Goal: Transaction & Acquisition: Purchase product/service

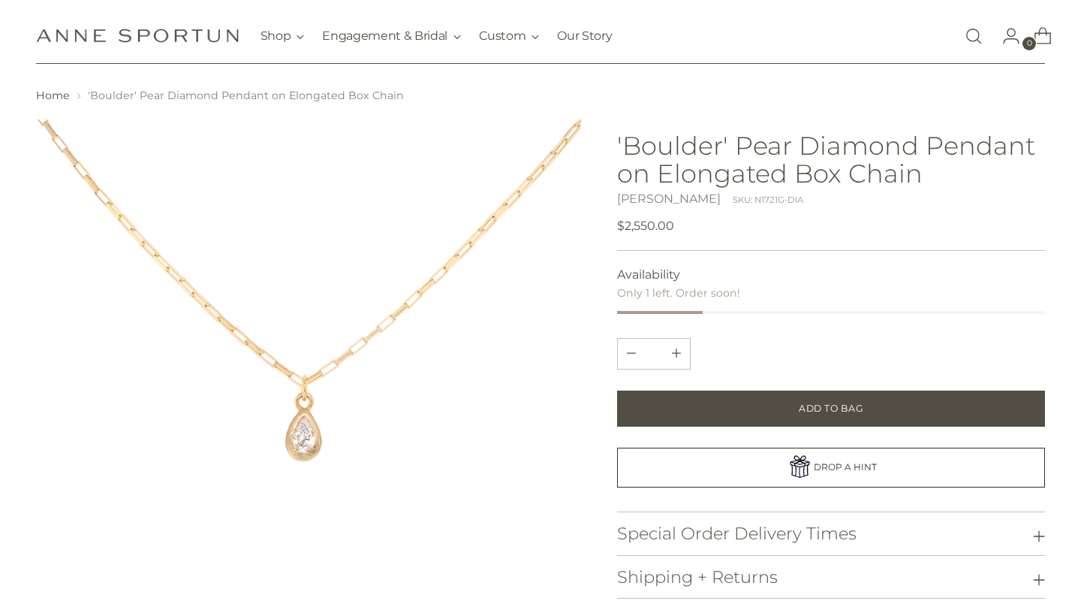
scroll to position [30, 0]
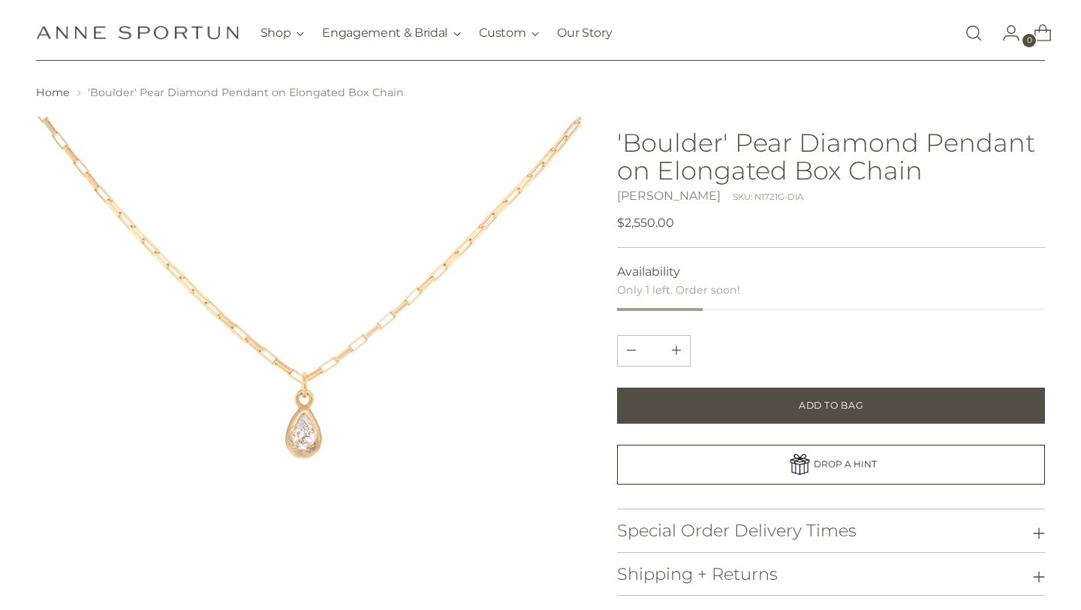
click at [256, 427] on img at bounding box center [309, 389] width 546 height 546
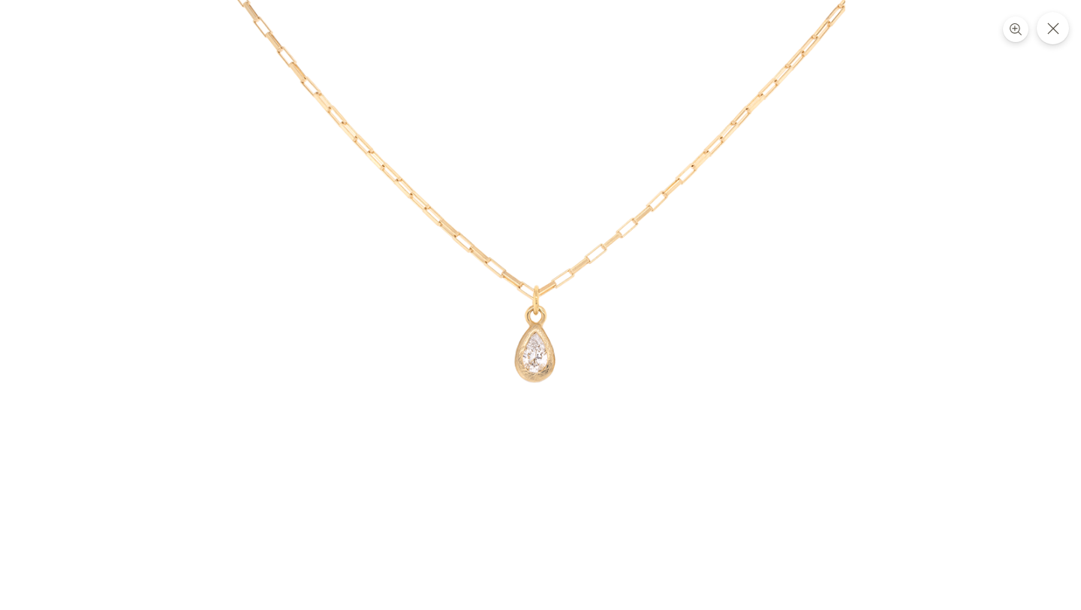
click at [532, 357] on img at bounding box center [541, 305] width 610 height 610
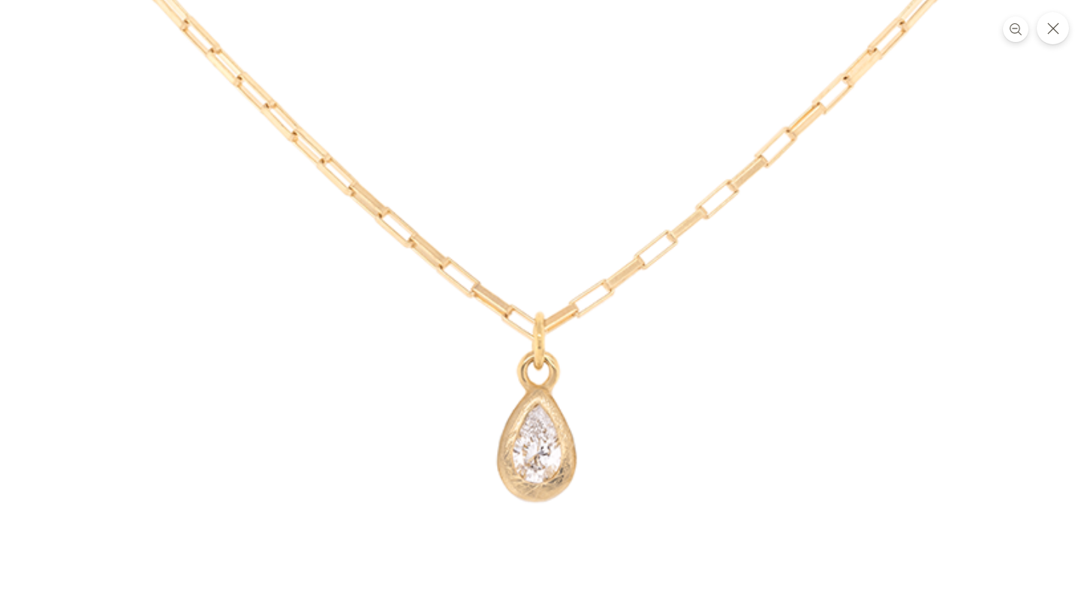
click at [543, 426] on img at bounding box center [547, 350] width 1194 height 1194
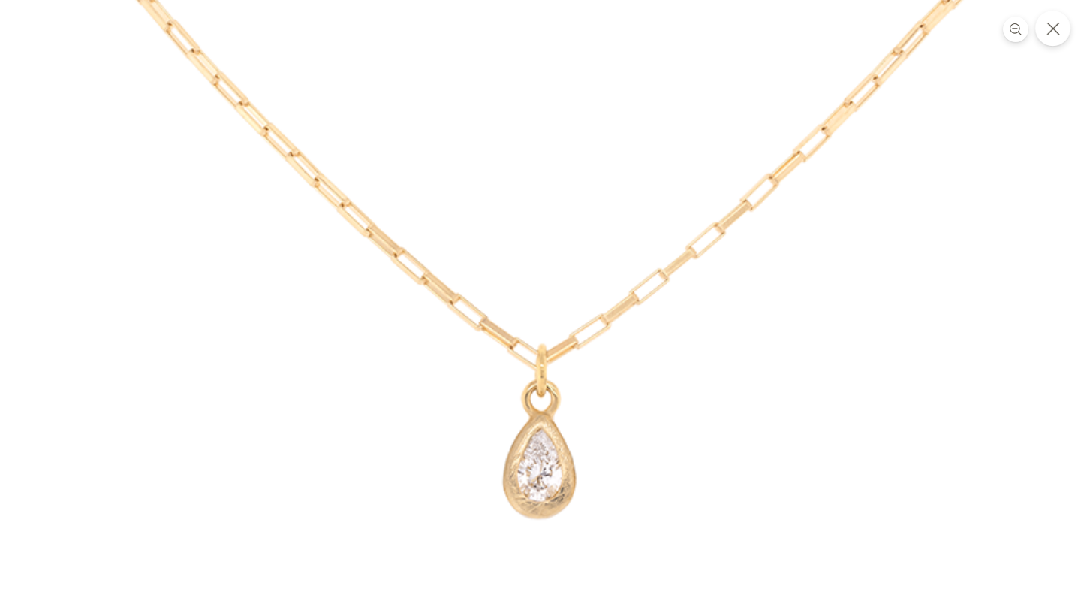
click at [1055, 26] on icon "Close" at bounding box center [1053, 29] width 14 height 14
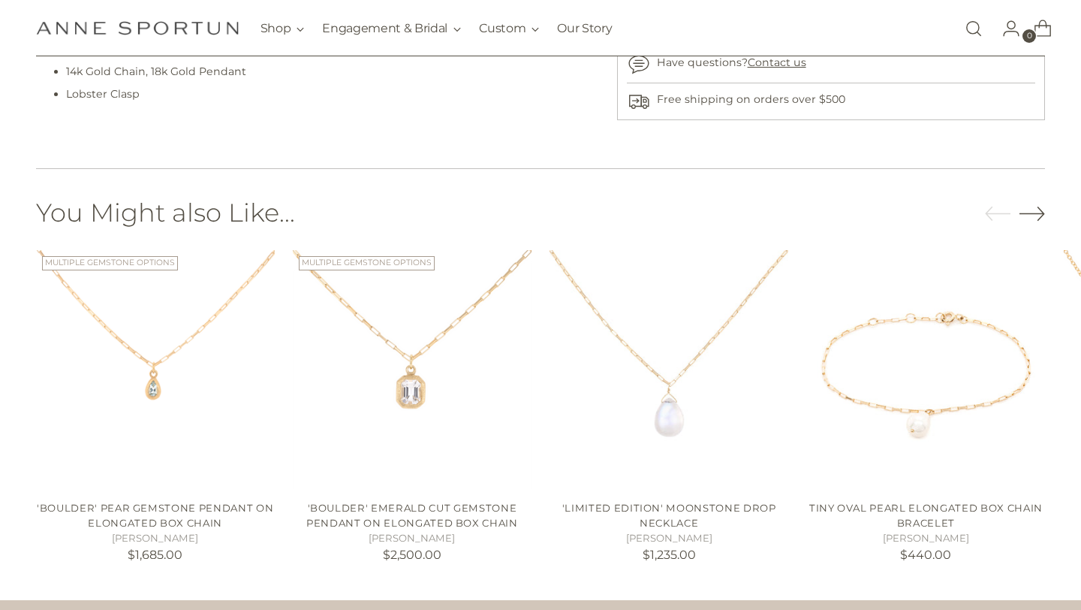
scroll to position [852, 0]
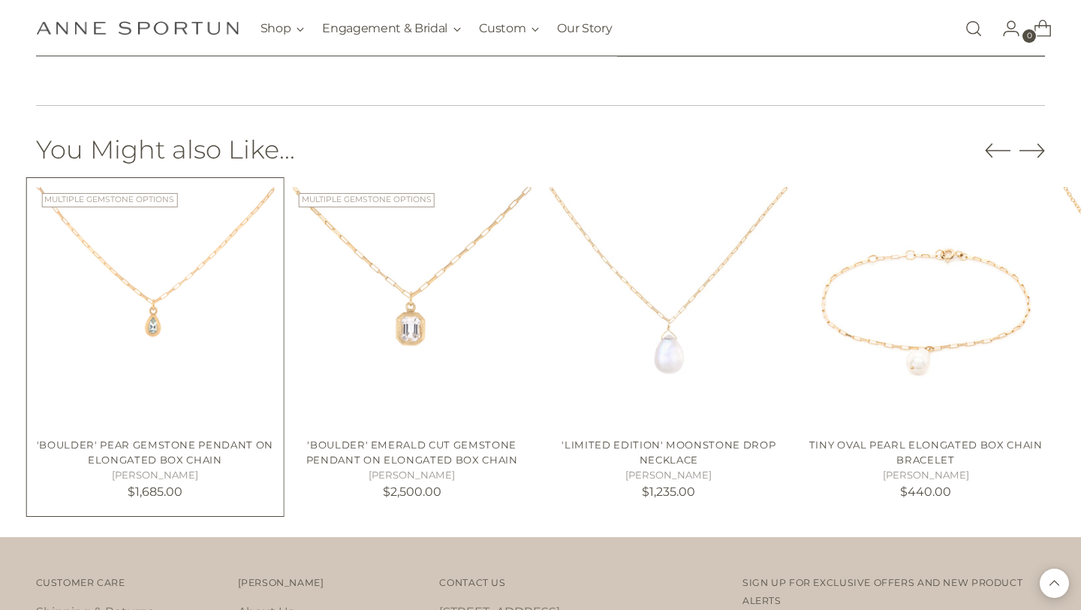
click at [0, 0] on img "'Boulder' Pear Gemstone Pendant on Elongated Box Chain" at bounding box center [0, 0] width 0 height 0
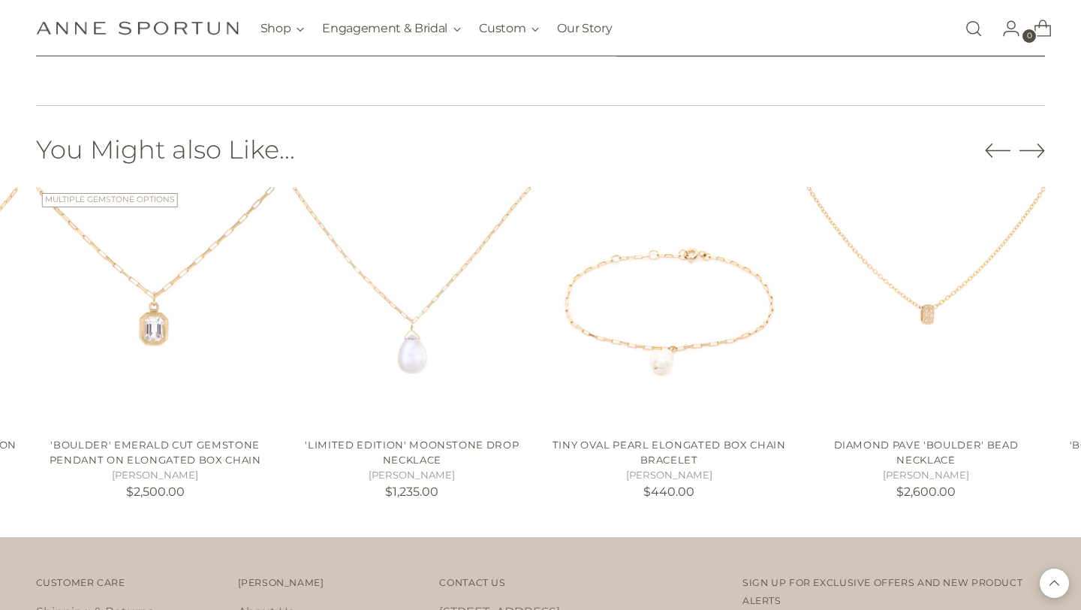
click at [992, 156] on icon "Move to previous carousel slide" at bounding box center [998, 150] width 25 height 14
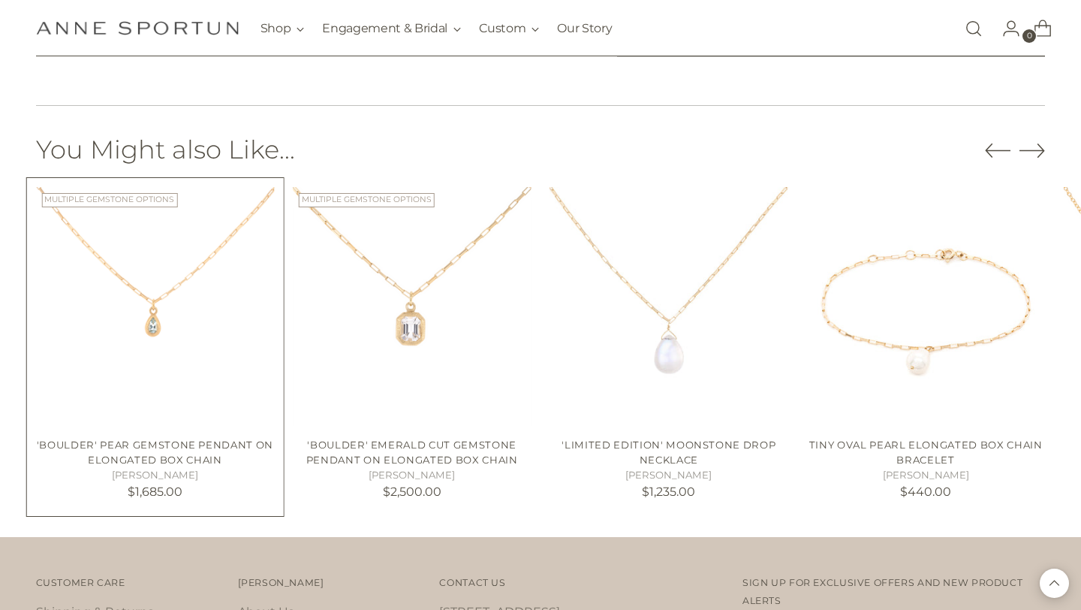
click at [0, 0] on img "'Boulder' Pear Gemstone Pendant on Elongated Box Chain" at bounding box center [0, 0] width 0 height 0
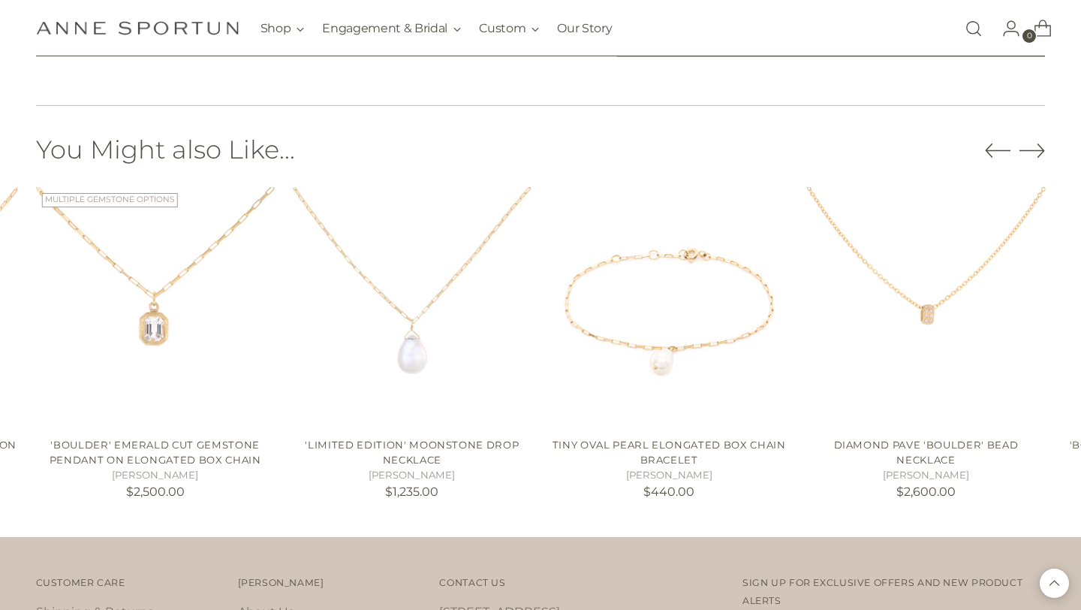
click at [995, 149] on icon "Move to previous carousel slide" at bounding box center [998, 150] width 25 height 14
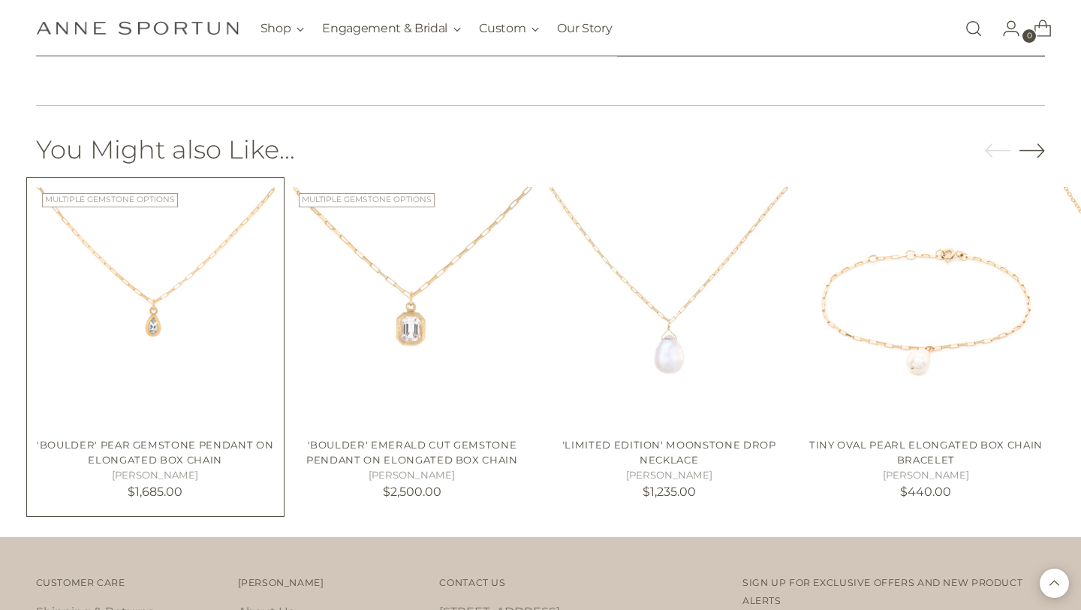
click at [0, 0] on img "'Boulder' Pear Gemstone Pendant on Elongated Box Chain" at bounding box center [0, 0] width 0 height 0
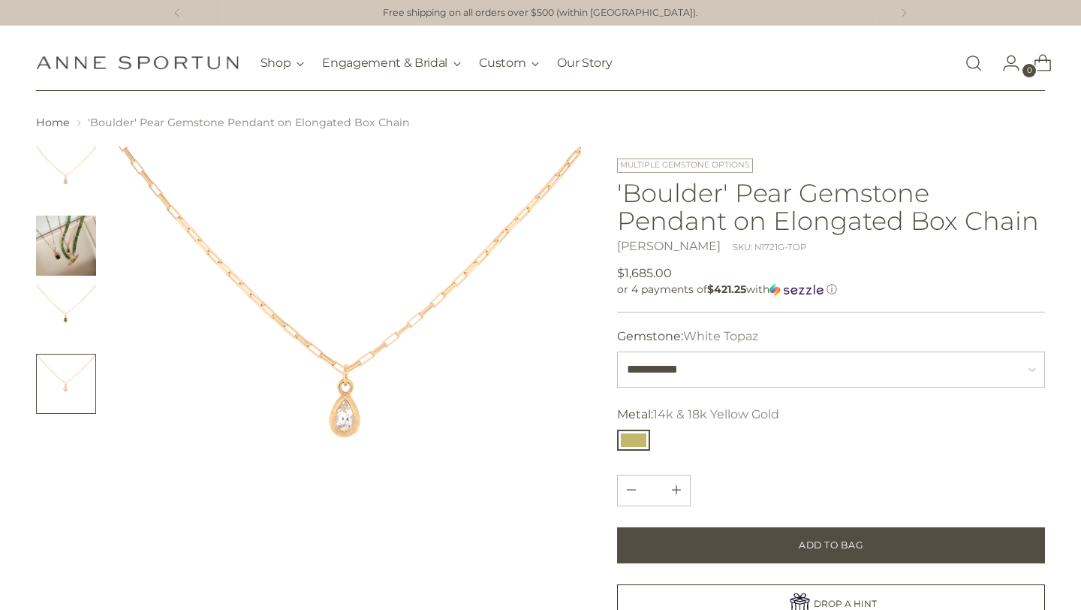
click at [967, 57] on link "Open search modal" at bounding box center [974, 63] width 30 height 30
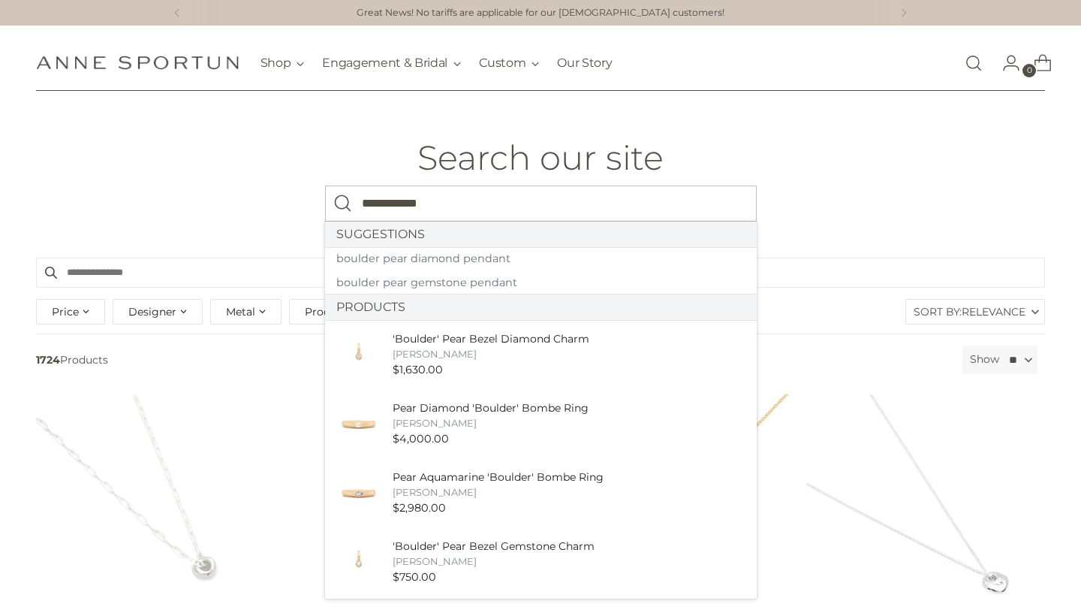
type input "**********"
click at [325, 185] on button "Search" at bounding box center [343, 203] width 36 height 36
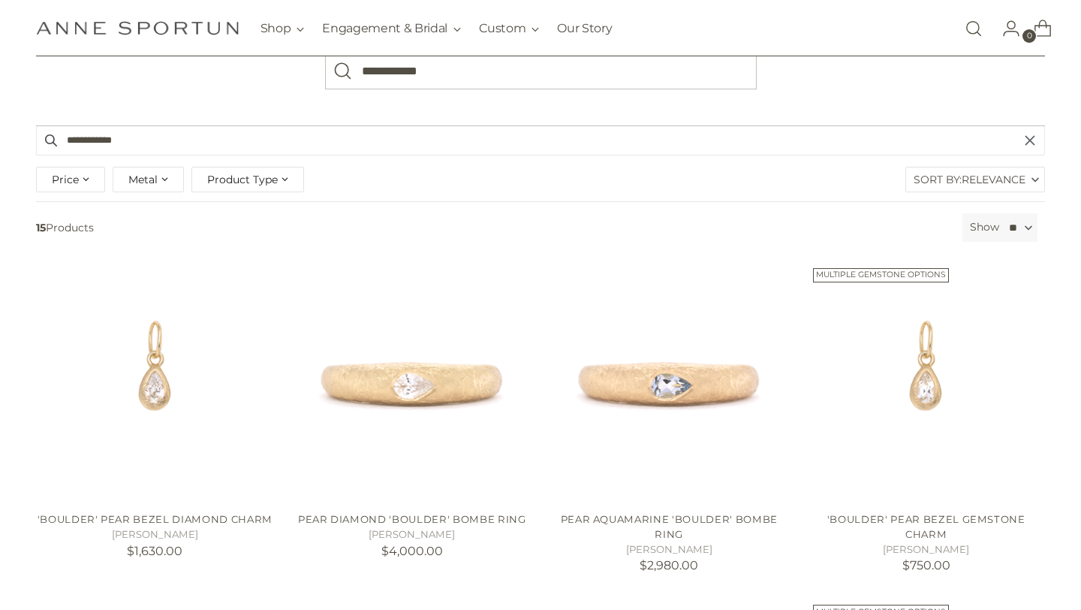
scroll to position [146, 0]
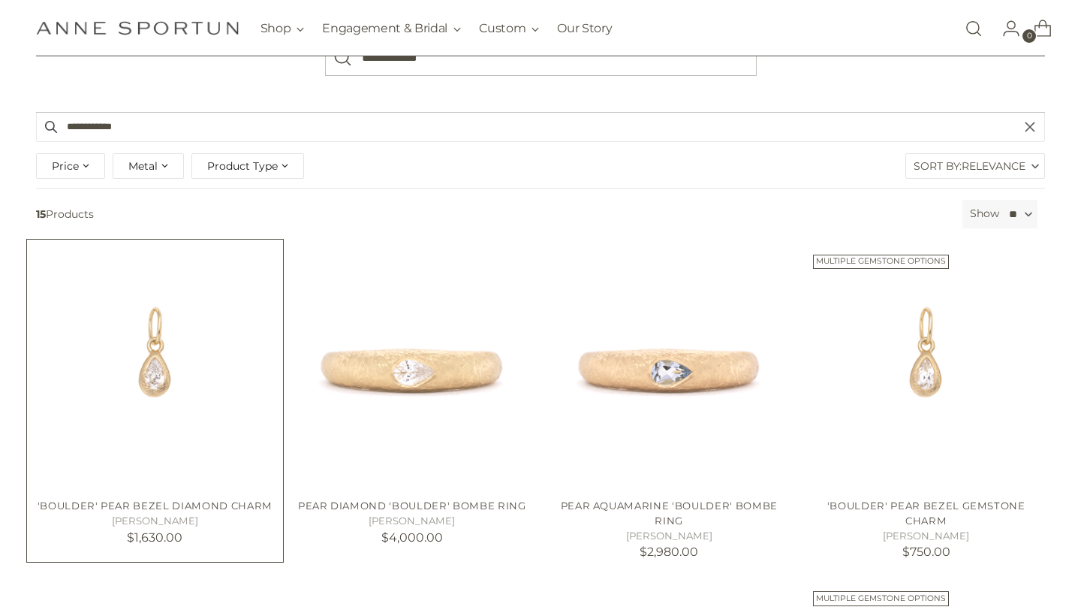
click at [0, 0] on img "'Boulder' Pear Bezel Diamond Charm" at bounding box center [0, 0] width 0 height 0
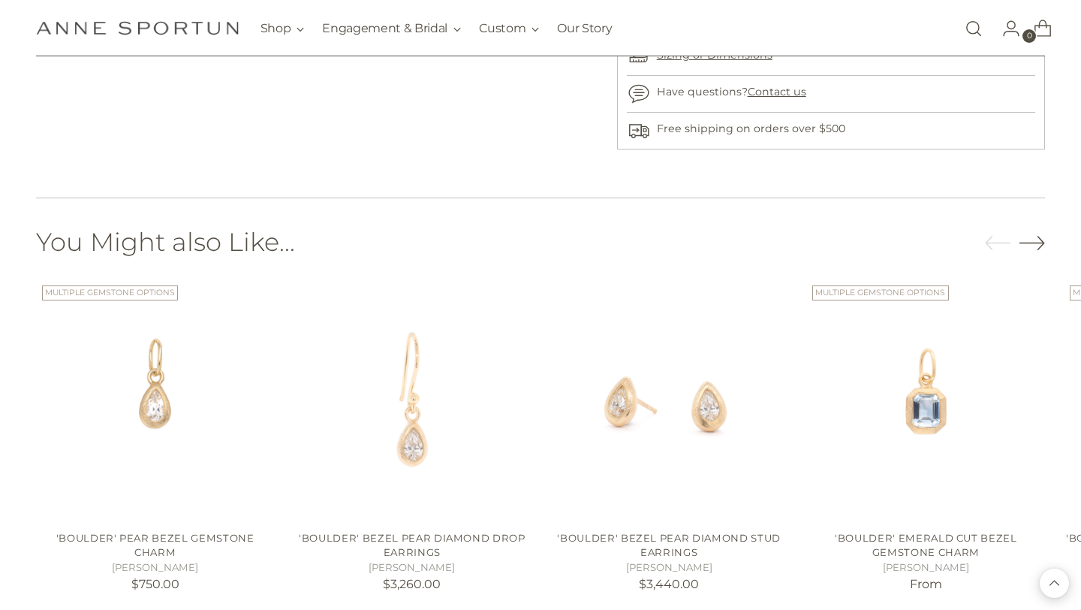
scroll to position [714, 0]
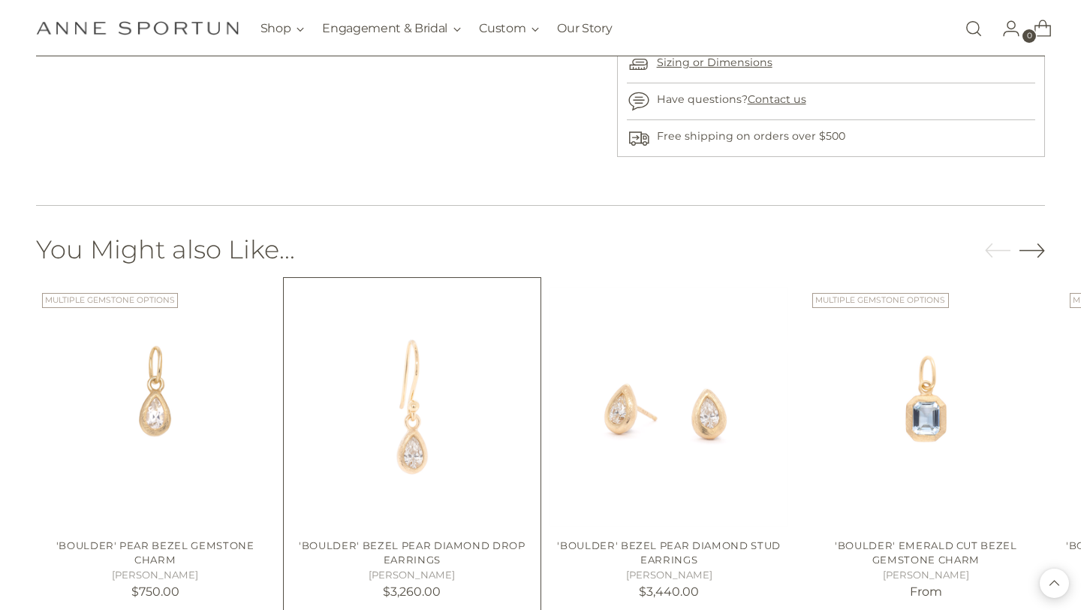
click at [0, 0] on img "'Boulder' Bezel Pear Diamond Drop Earrings" at bounding box center [0, 0] width 0 height 0
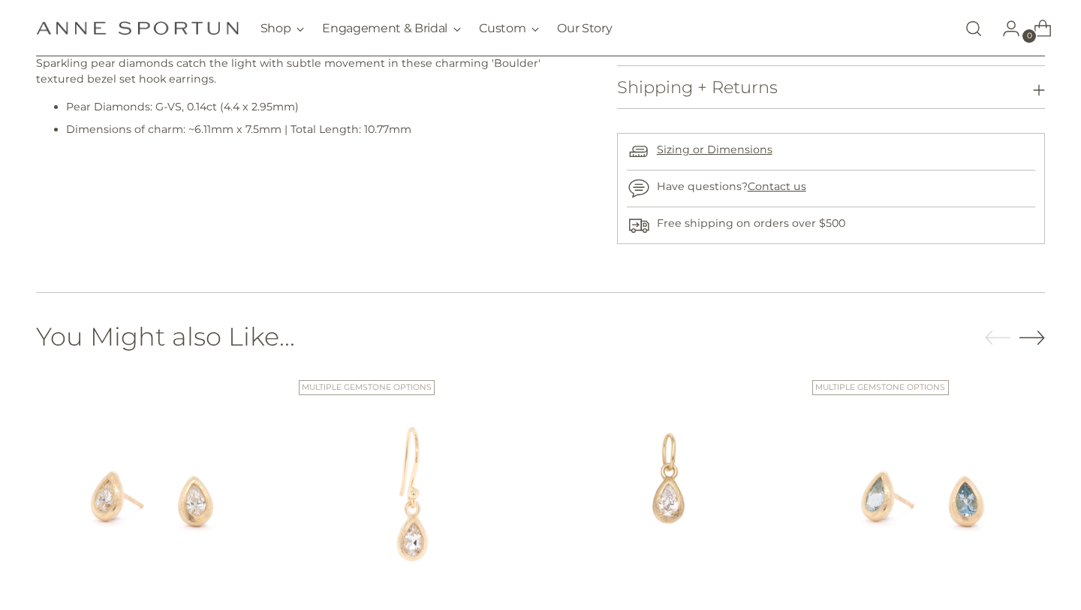
scroll to position [776, 0]
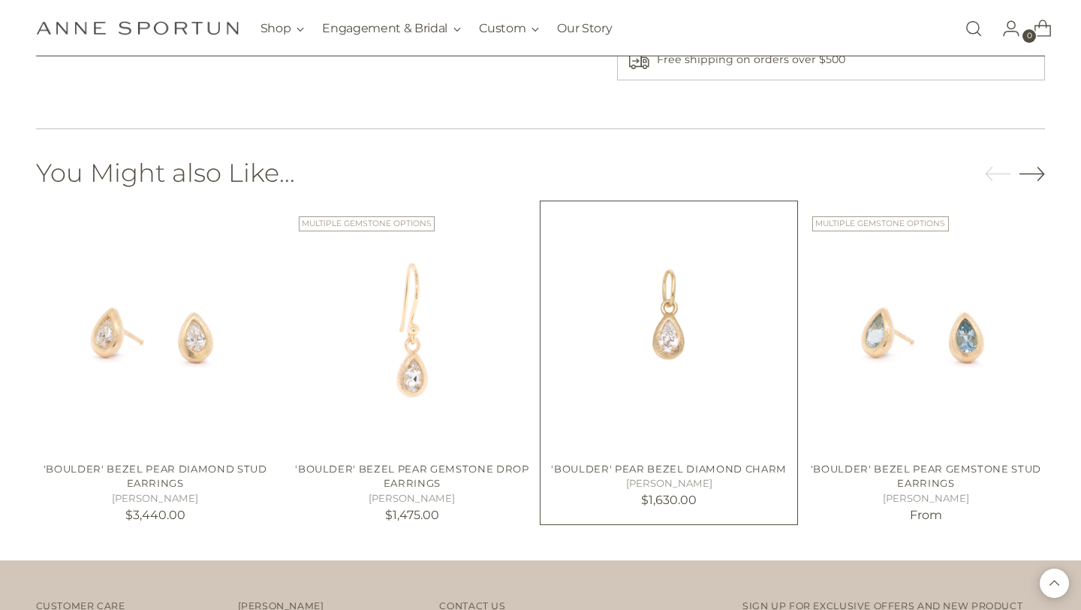
click at [0, 0] on img "'Boulder' Pear Bezel Diamond Charm" at bounding box center [0, 0] width 0 height 0
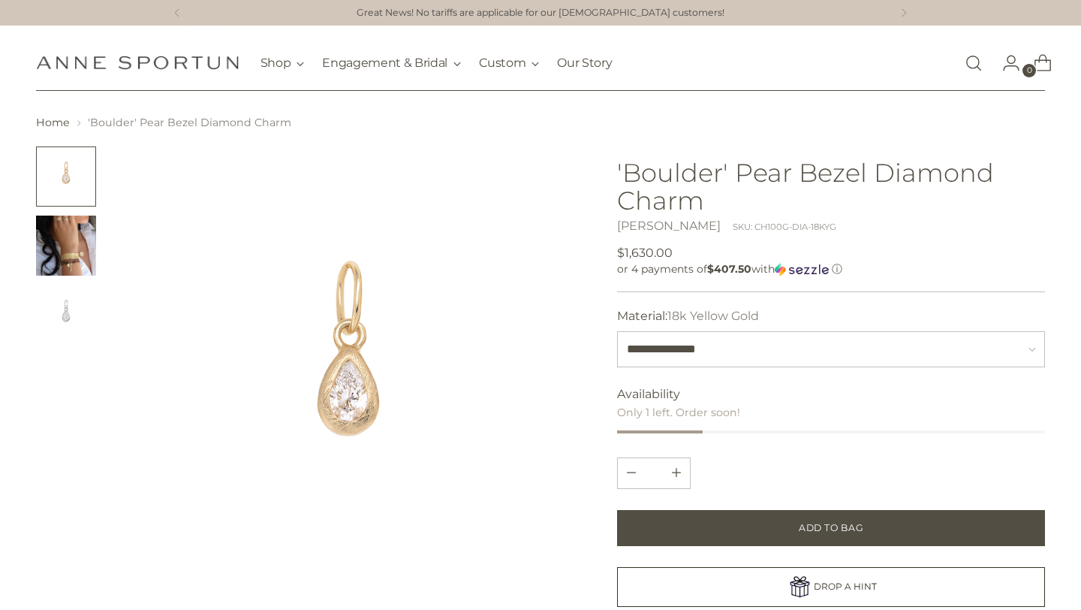
click at [53, 246] on img "Change image to image 2" at bounding box center [66, 245] width 60 height 60
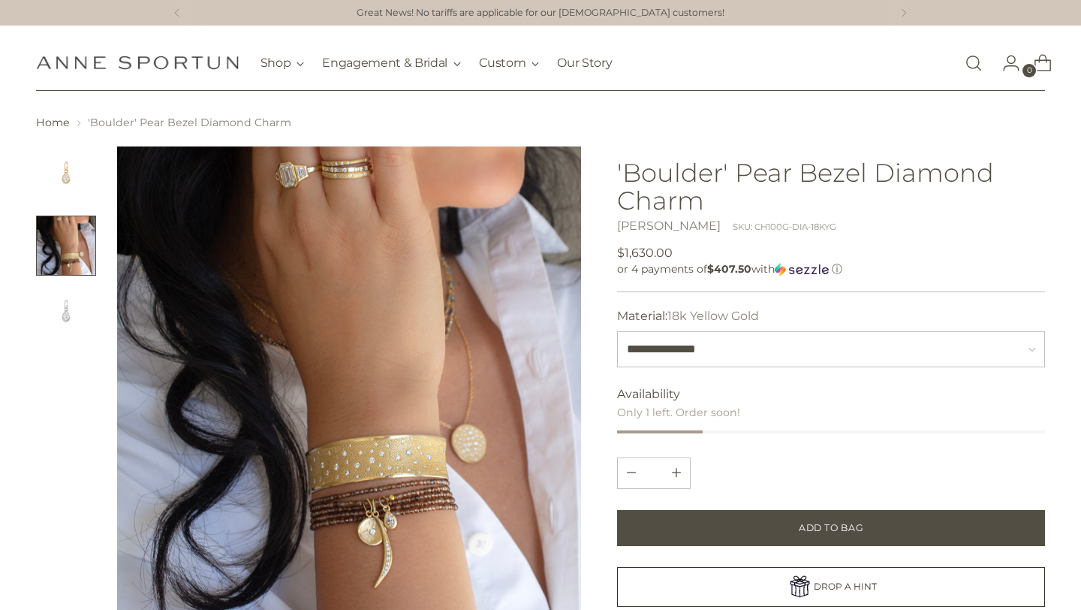
click at [68, 300] on img "Change image to image 3" at bounding box center [66, 315] width 60 height 60
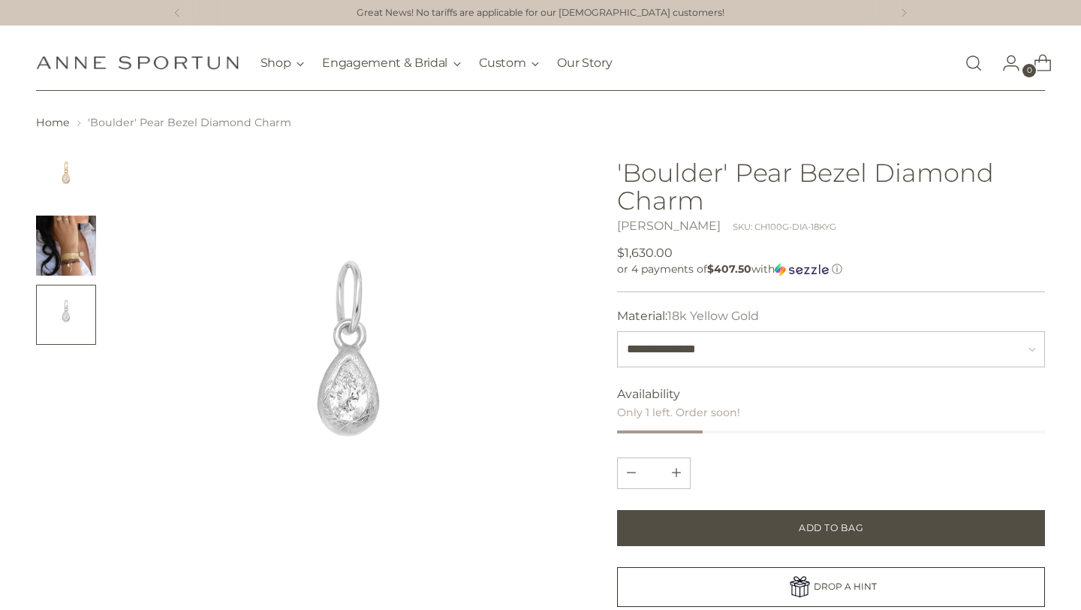
click at [43, 168] on img "Change image to image 1" at bounding box center [66, 176] width 60 height 60
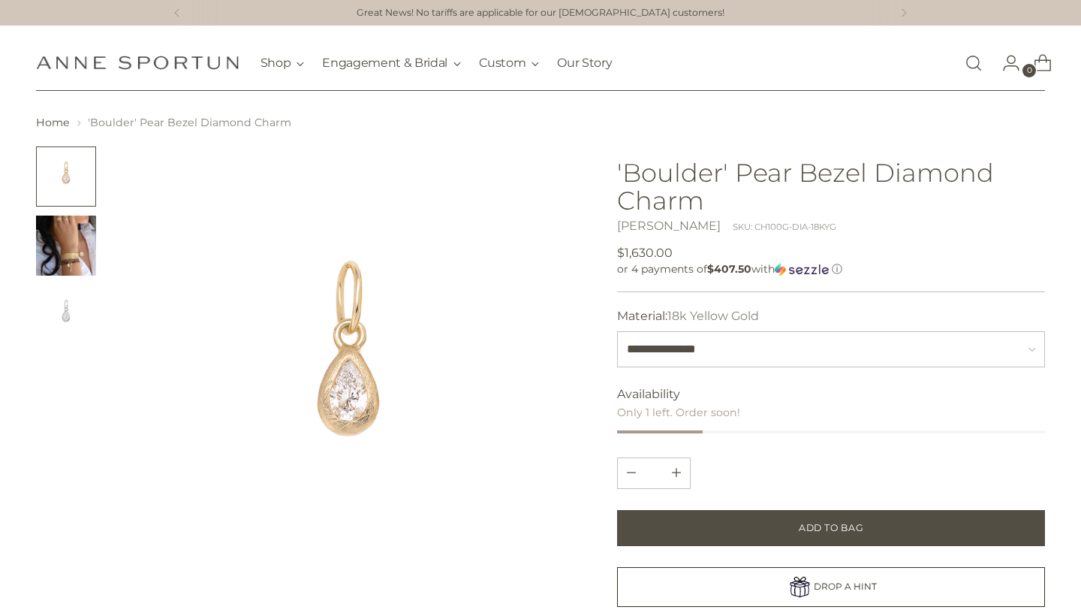
click at [66, 231] on img "Change image to image 2" at bounding box center [66, 245] width 60 height 60
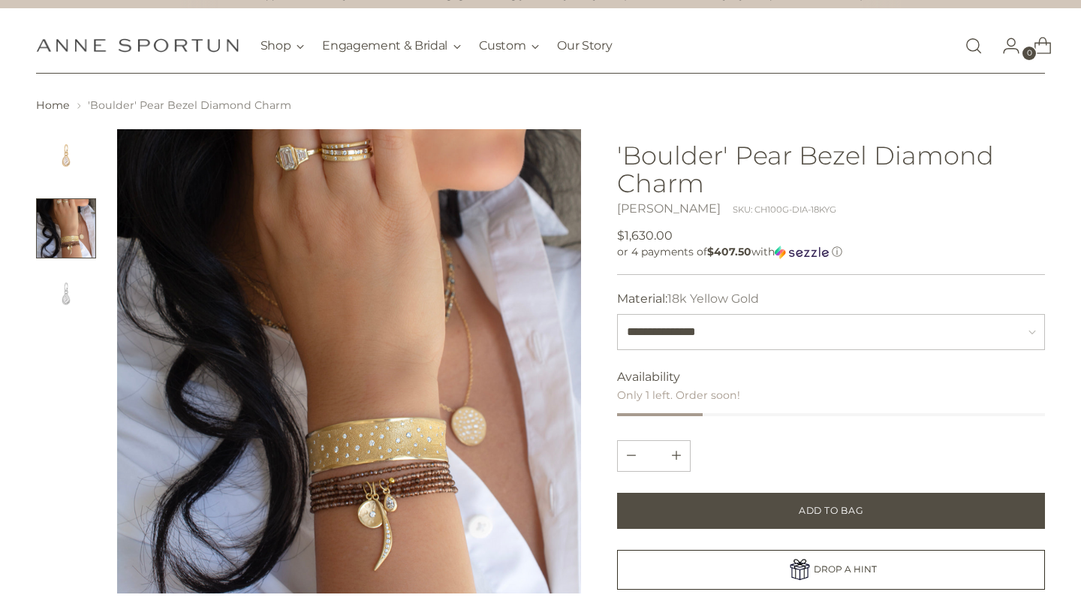
scroll to position [22, 0]
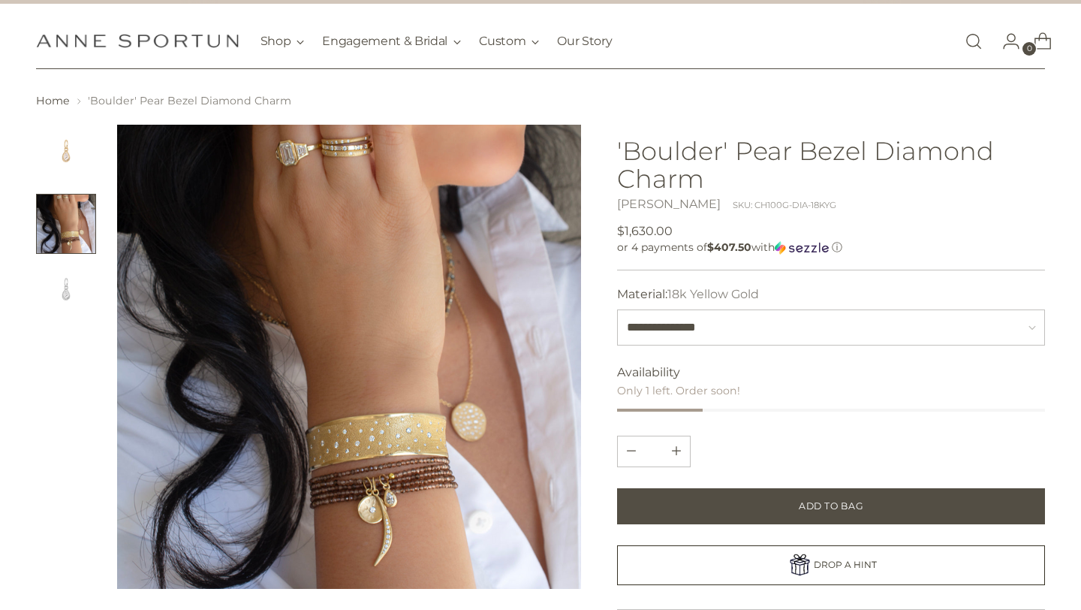
click at [53, 162] on img "Change image to image 1" at bounding box center [66, 155] width 60 height 60
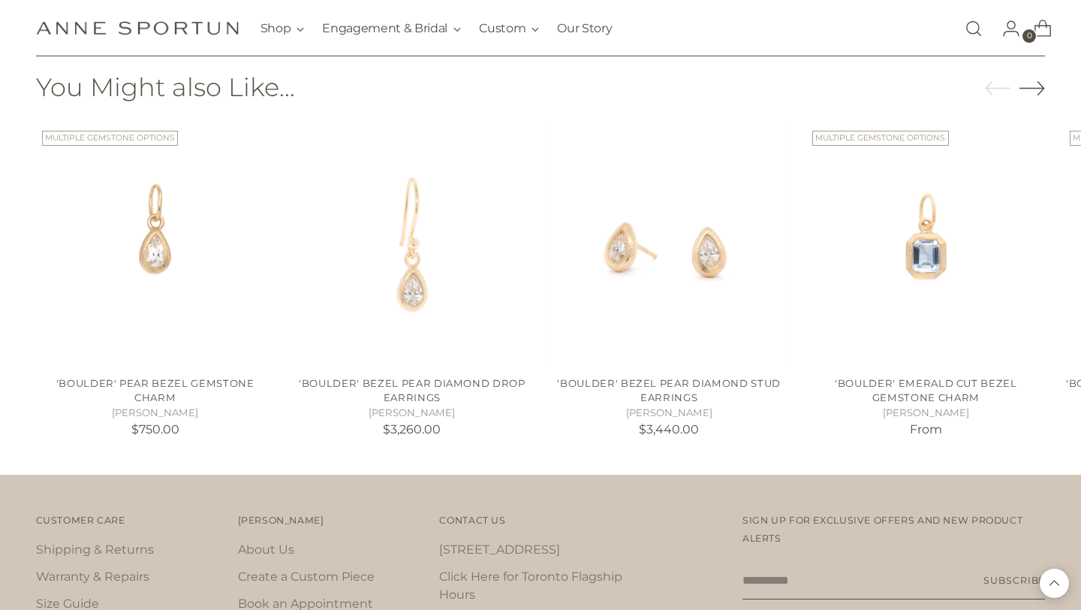
scroll to position [879, 0]
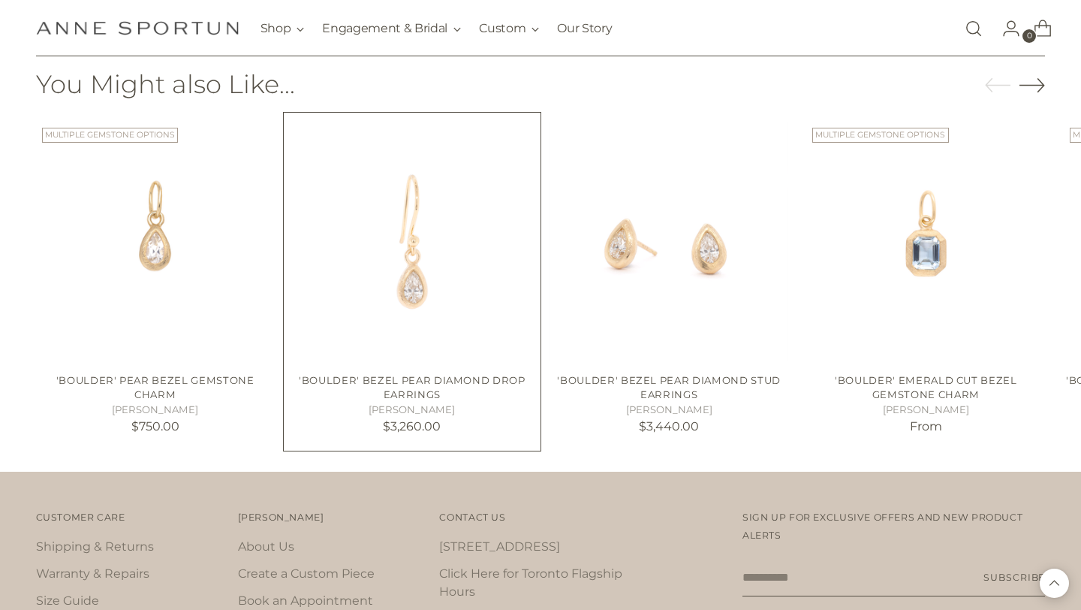
click at [0, 0] on img "'Boulder' Bezel Pear Diamond Drop Earrings" at bounding box center [0, 0] width 0 height 0
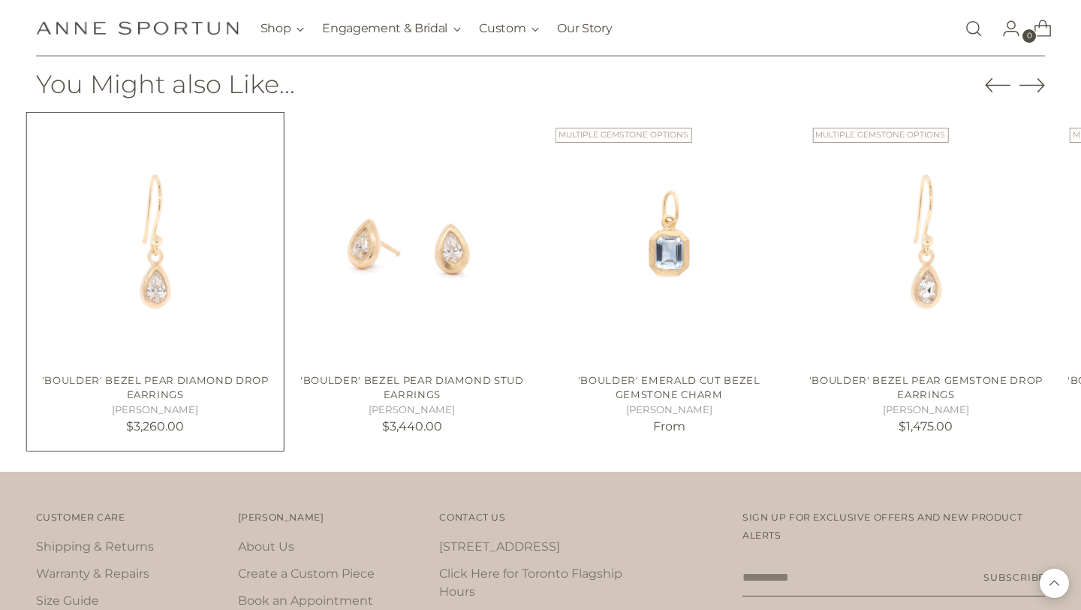
click at [0, 0] on img "'Boulder' Bezel Pear Diamond Drop Earrings" at bounding box center [0, 0] width 0 height 0
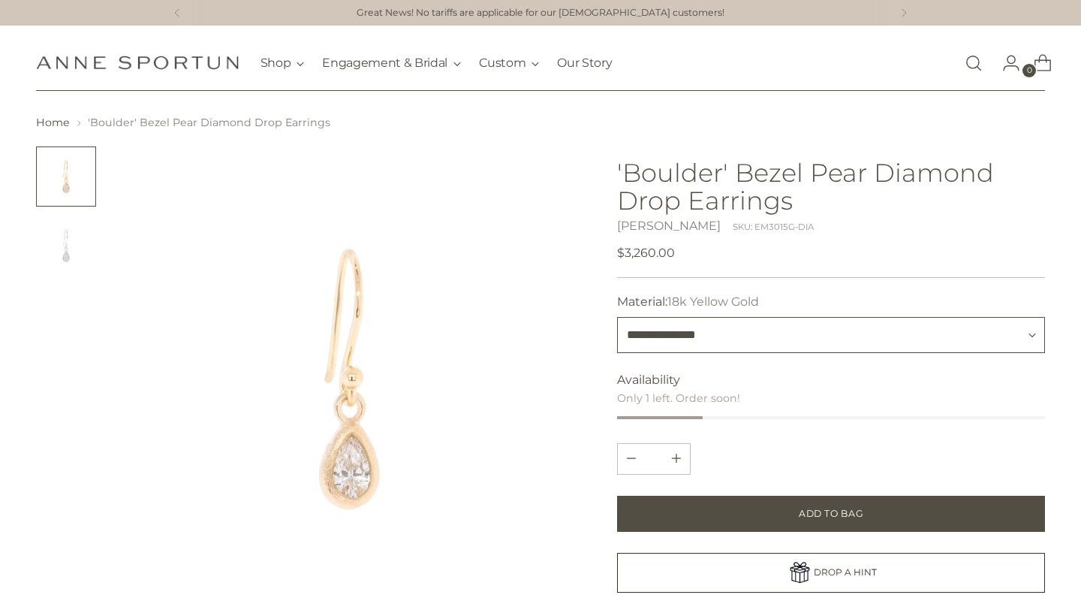
click at [691, 333] on select "**********" at bounding box center [831, 335] width 429 height 36
click at [107, 247] on div at bounding box center [309, 378] width 546 height 465
click at [80, 248] on img "Change image to image 2" at bounding box center [66, 245] width 60 height 60
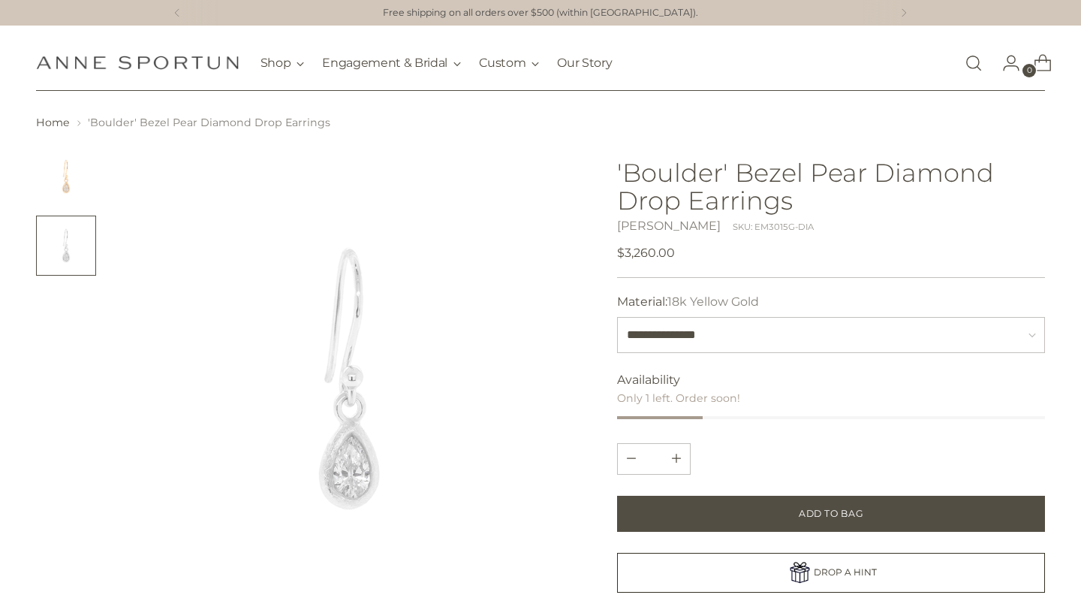
click at [59, 173] on img "Change image to image 1" at bounding box center [66, 176] width 60 height 60
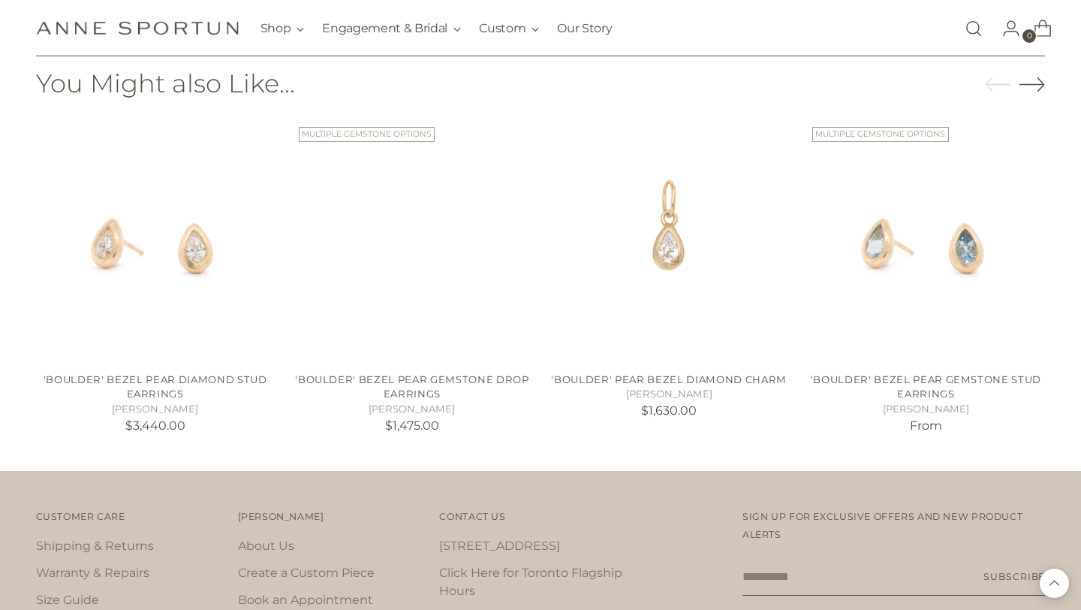
scroll to position [866, 0]
